Goal: Task Accomplishment & Management: Manage account settings

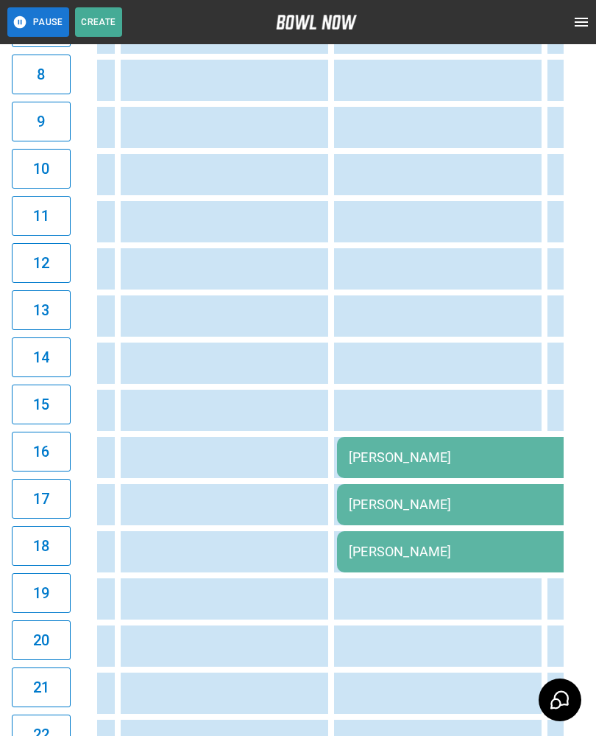
click at [433, 467] on td "[PERSON_NAME]" at bounding box center [549, 457] width 424 height 41
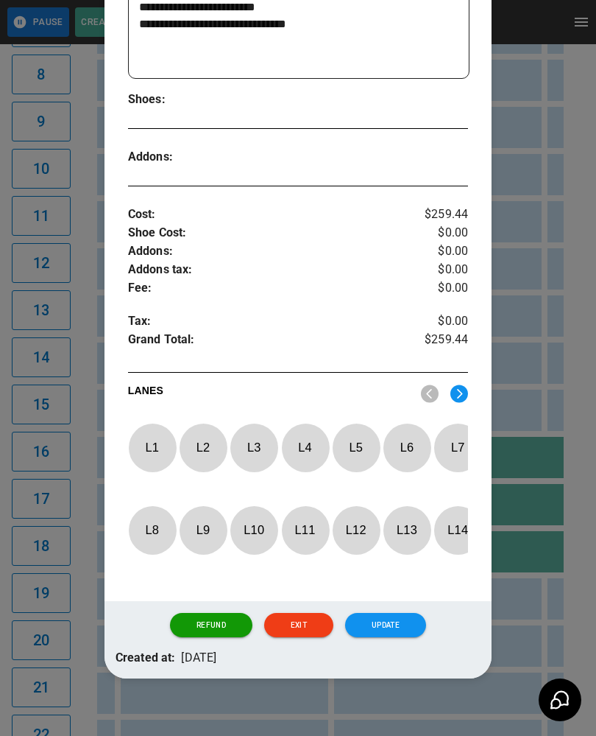
scroll to position [364, 0]
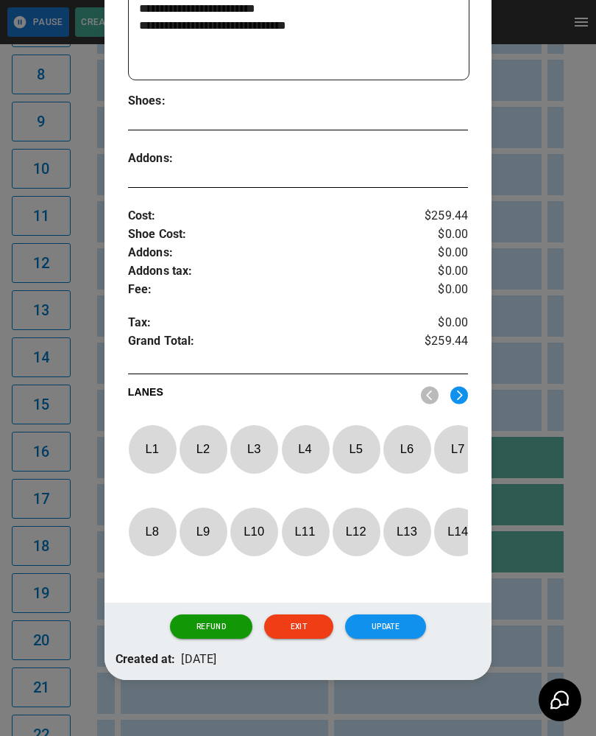
click at [455, 392] on img at bounding box center [460, 395] width 18 height 18
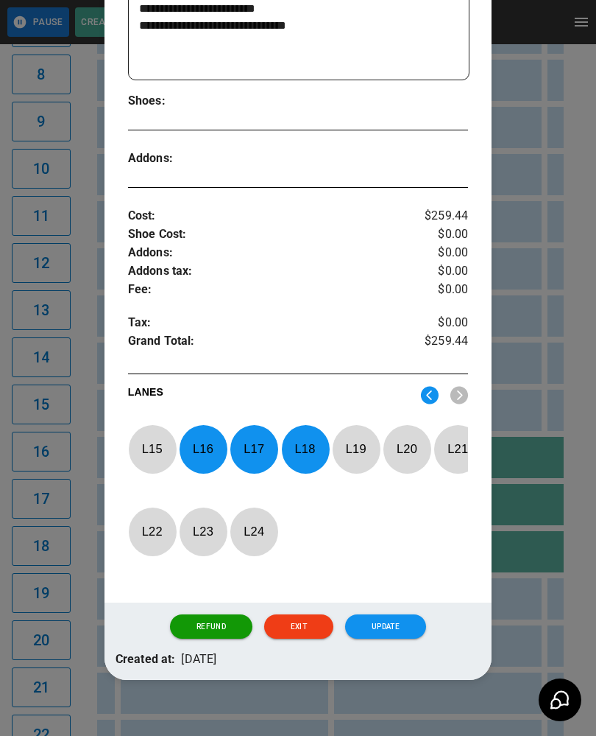
click at [311, 437] on p "L 18" at bounding box center [305, 448] width 49 height 35
click at [253, 447] on p "L 17" at bounding box center [254, 448] width 49 height 35
click at [212, 440] on p "L 16" at bounding box center [203, 448] width 49 height 35
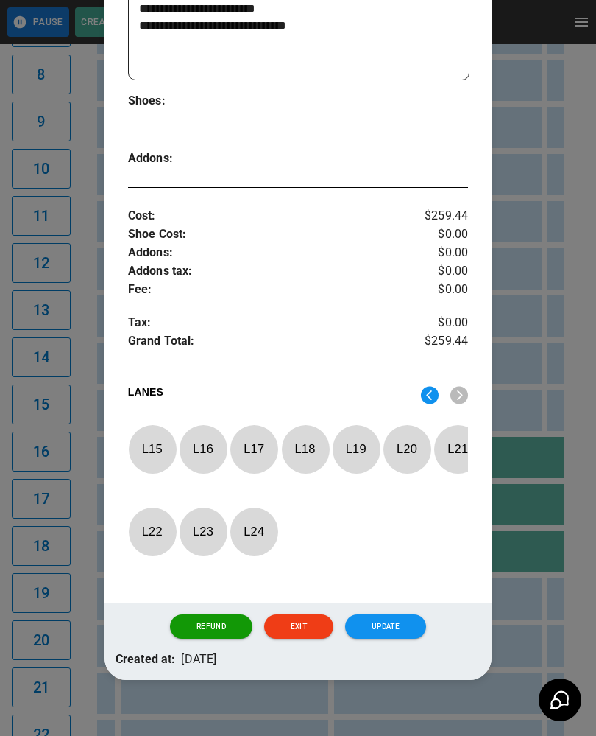
click at [437, 393] on img at bounding box center [430, 395] width 18 height 18
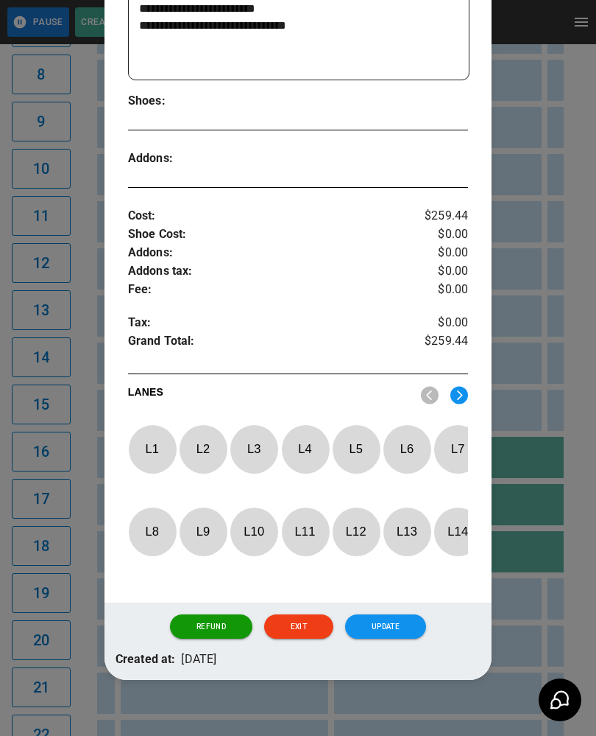
click at [155, 437] on p "L 1" at bounding box center [152, 448] width 49 height 35
click at [206, 448] on p "L 2" at bounding box center [203, 448] width 49 height 35
click at [253, 443] on p "L 3" at bounding box center [254, 448] width 49 height 35
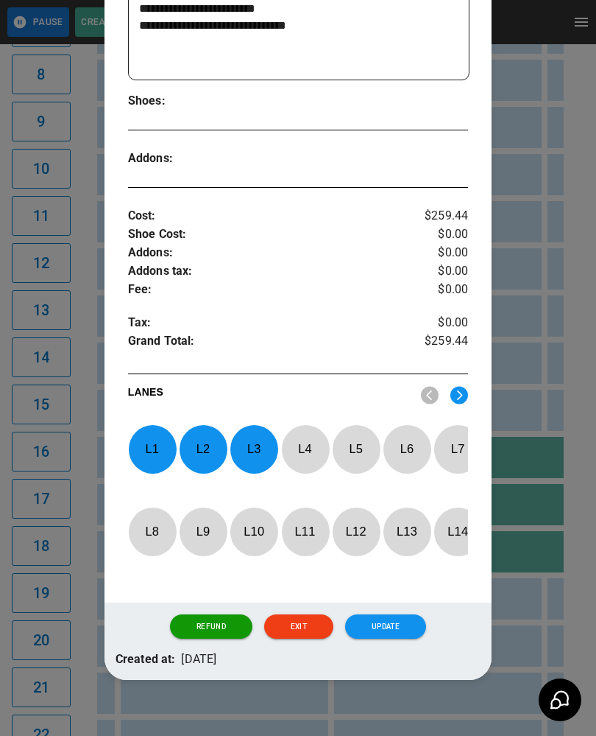
click at [406, 638] on button "Update" at bounding box center [385, 626] width 81 height 25
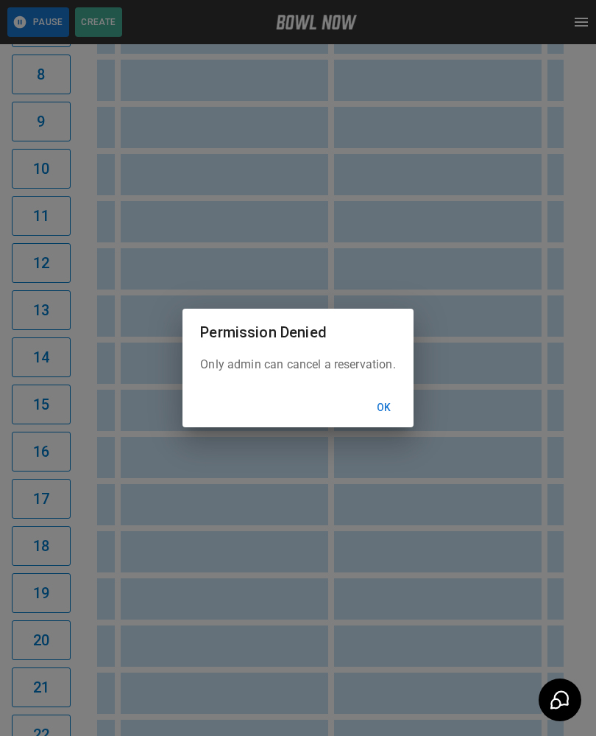
click at [381, 420] on button "Ok" at bounding box center [384, 407] width 47 height 27
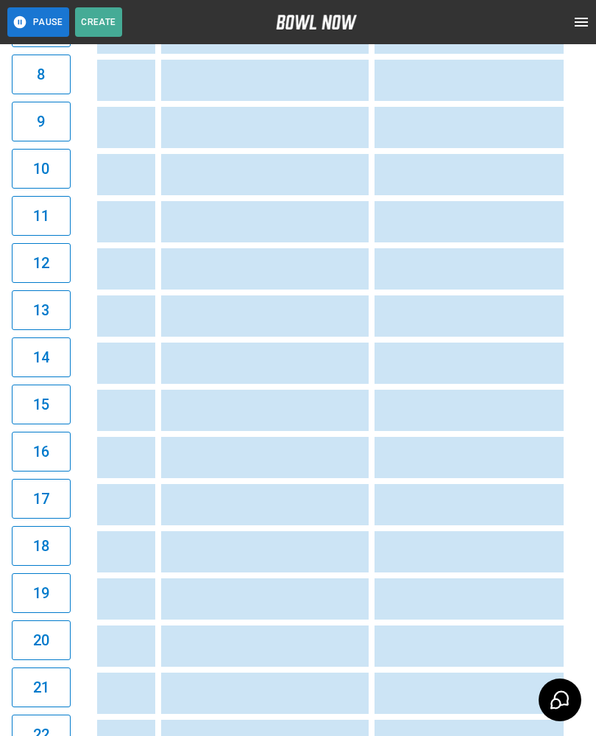
scroll to position [0, 810]
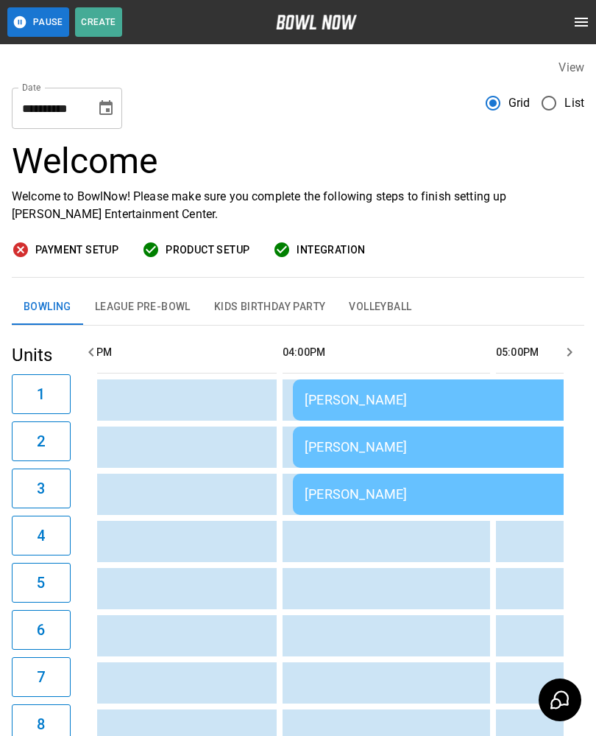
click at [370, 392] on div "[PERSON_NAME]" at bounding box center [505, 399] width 401 height 15
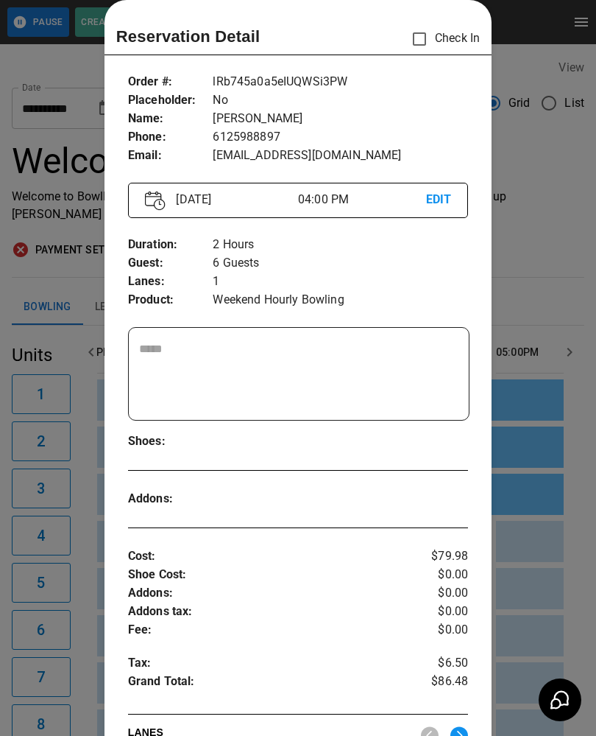
click at [549, 560] on div at bounding box center [298, 368] width 596 height 736
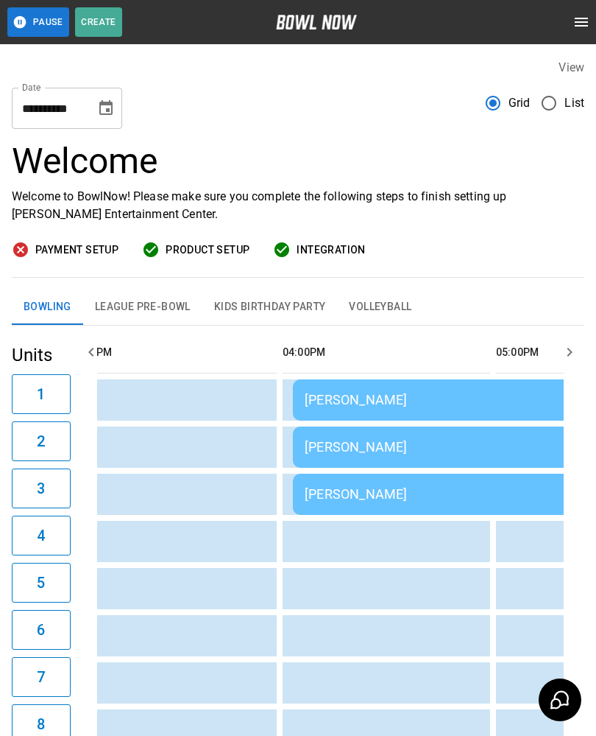
click at [401, 447] on div "[PERSON_NAME]" at bounding box center [505, 446] width 401 height 15
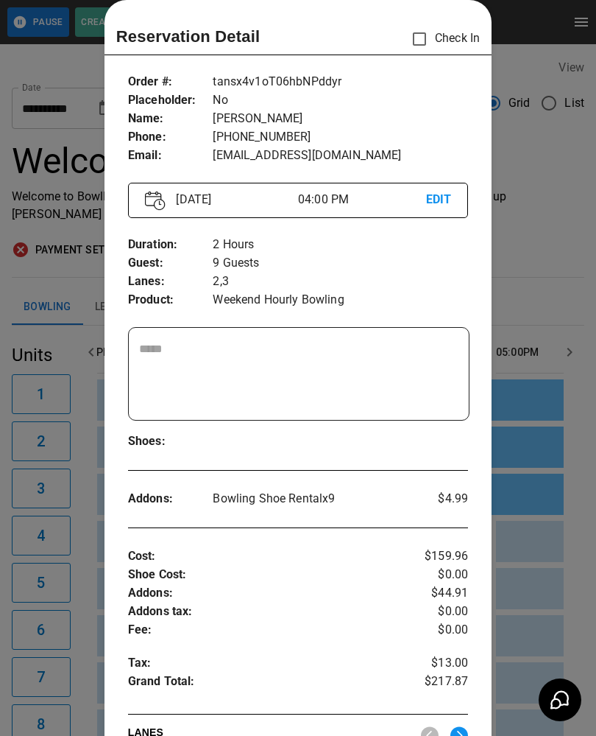
click at [530, 565] on div at bounding box center [298, 368] width 596 height 736
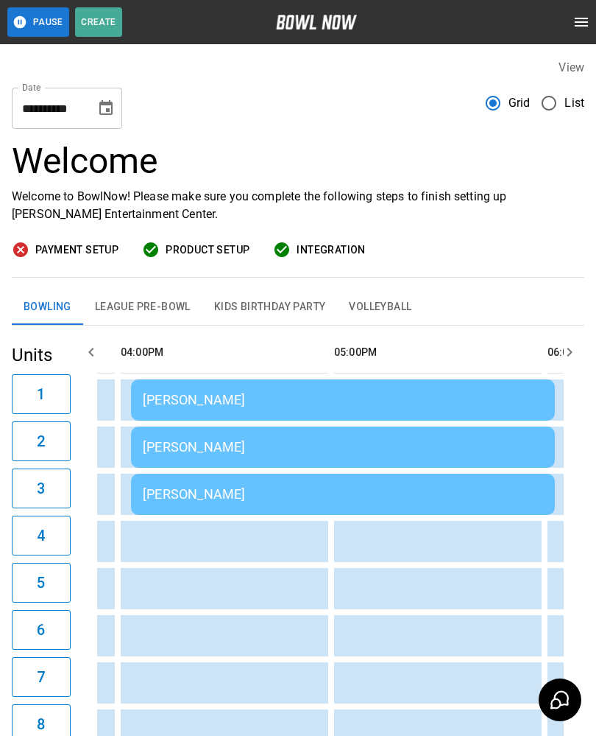
click at [281, 300] on button "Kids Birthday Party" at bounding box center [269, 306] width 135 height 35
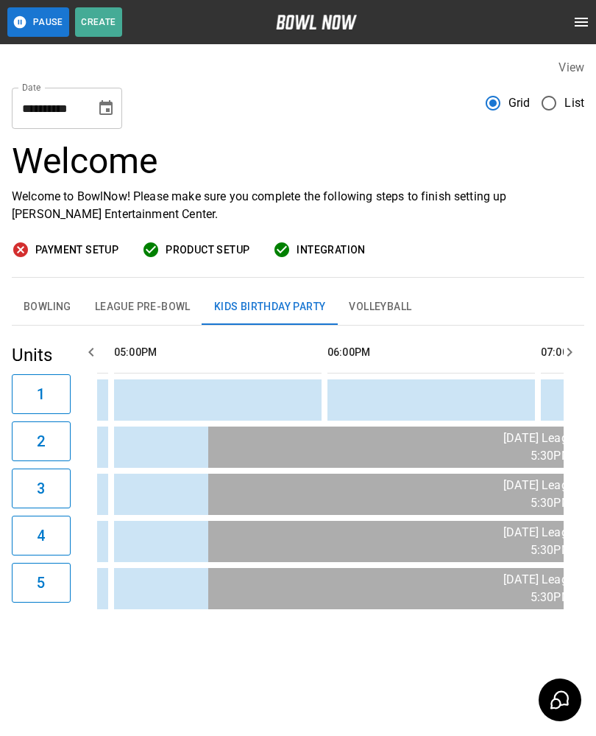
click at [61, 301] on button "Bowling" at bounding box center [47, 306] width 71 height 35
